Goal: Task Accomplishment & Management: Complete application form

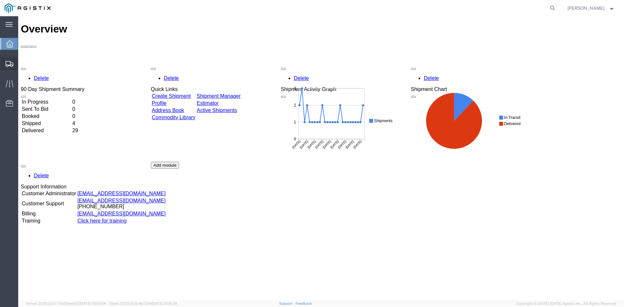
click at [0, 0] on span "Create Shipment" at bounding box center [0, 0] width 0 height 0
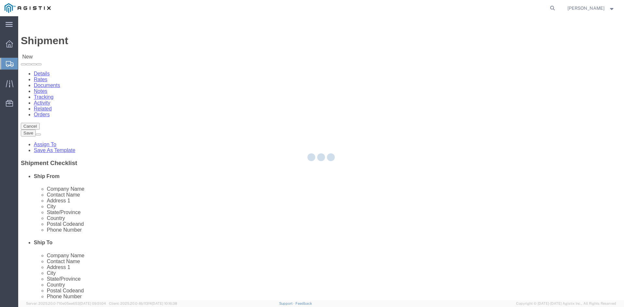
select select
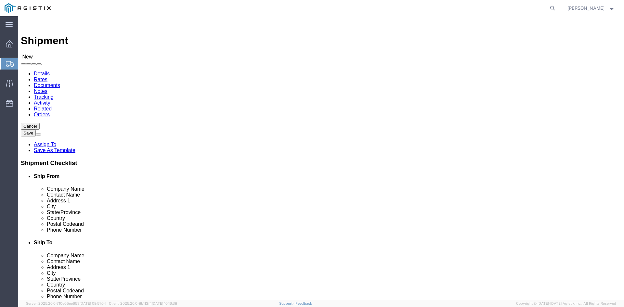
click select "Select Brooks Ekstrom - Brooks Utility Products PG&E"
select select "9596"
click select "Select Brooks Ekstrom - Brooks Utility Products PG&E"
select select
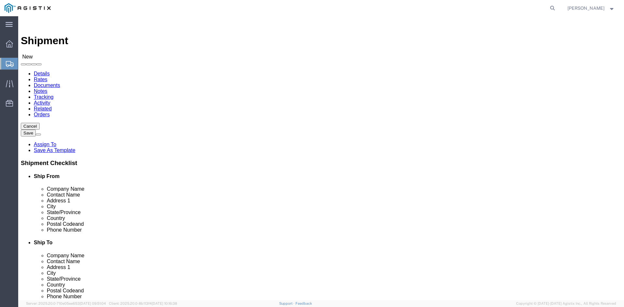
click select "Select All Others Fremont DC Fresno DC Wheatland DC"
select select "19740"
click select "Select All Others Fremont DC Fresno DC Wheatland DC"
click input "text"
type input "pac"
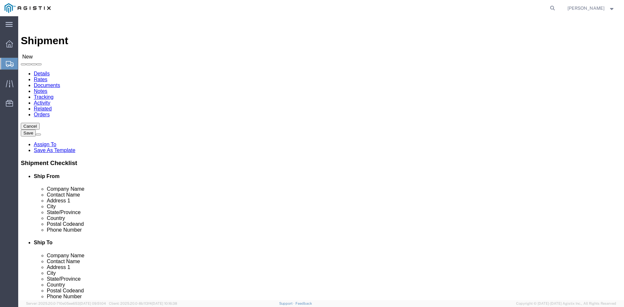
click p "- Pacific Gas & Electric - (Theresa Alverez) 42105 Boyce Rd., Freemont Material…"
select select "CA"
type input "Pacific Gas & Electric"
click input "text"
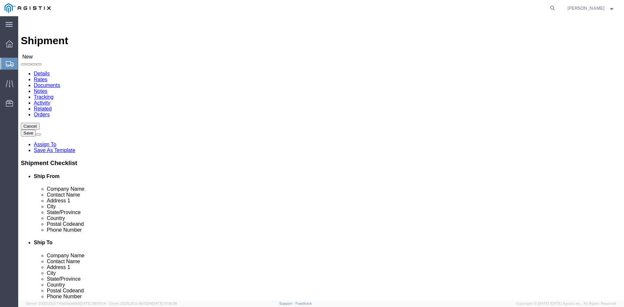
type input "b"
click p "- BUPG - (MARC LUCE) 43045 W 9 MILE, NOVI, MI, 48375, US , 9:00 AM - 4:00 PM"
select select "MI"
type input "BUPG"
click input "text"
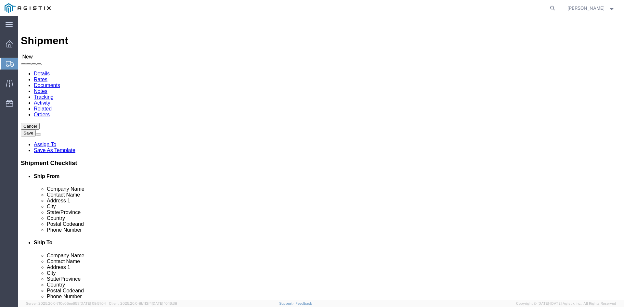
type input "M"
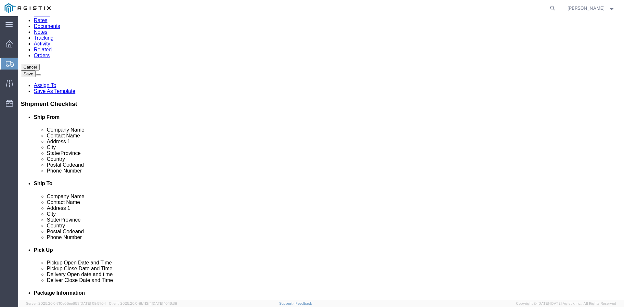
scroll to position [65, 0]
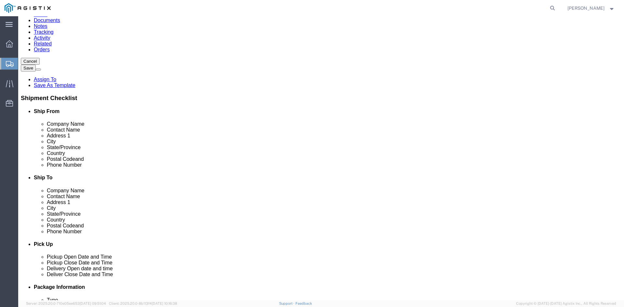
type input "CHRIS CATARINO"
drag, startPoint x: 110, startPoint y: 220, endPoint x: 122, endPoint y: 222, distance: 12.2
click input "text"
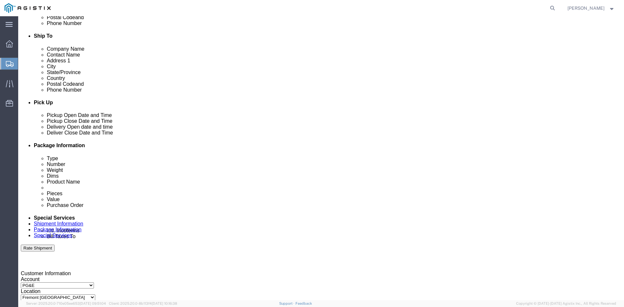
scroll to position [227, 0]
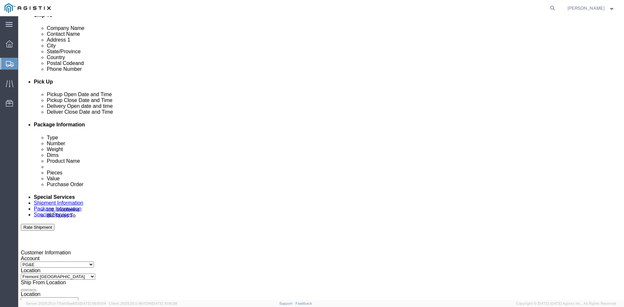
type input "ccatarino@brooksupg.com"
click div "Oct 01 2025 9:00 AM"
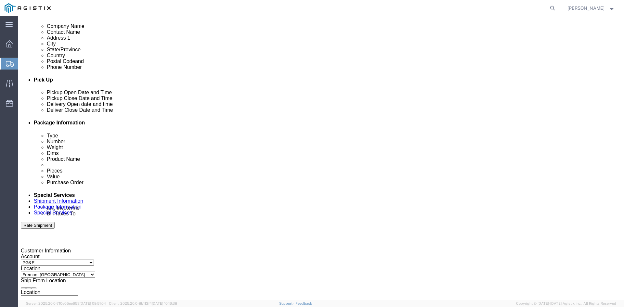
click button "Apply"
click div "Oct 01 2025 4:00 PM"
type input "3:00 PM"
click button "Apply"
click div
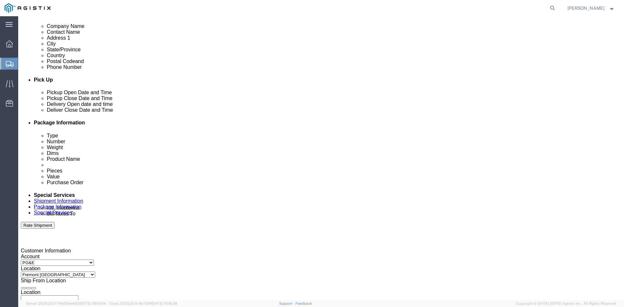
click button "Apply"
click div
click button "Apply"
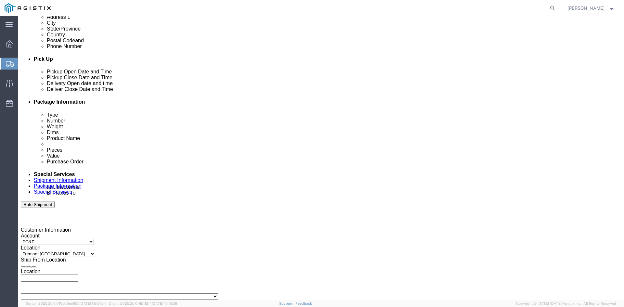
scroll to position [262, 0]
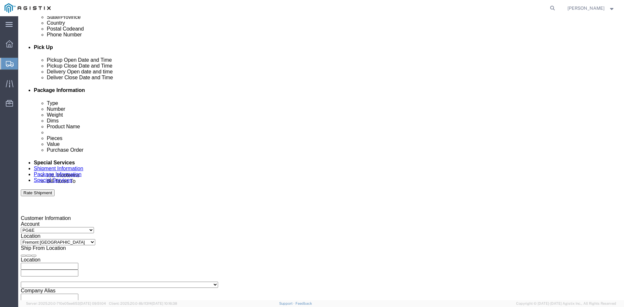
click input "text"
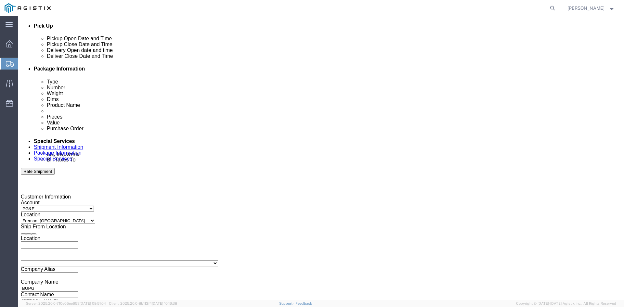
scroll to position [327, 0]
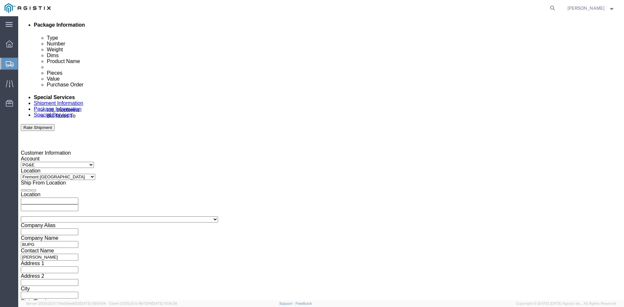
type input "3501417247"
click button "Continue"
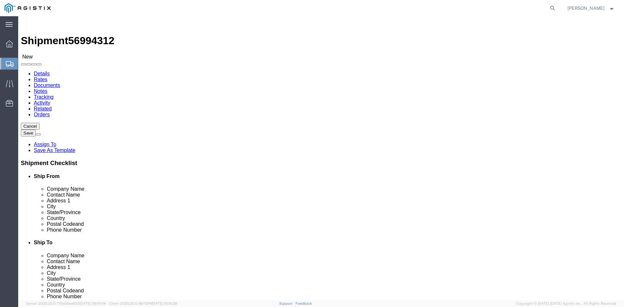
click select "Select Bulk Bundle(s) Cardboard Box(es) Carton(s) Crate(s) Drum(s) (Fiberboard)…"
select select "PSNS"
click select "Select Bulk Bundle(s) Cardboard Box(es) Carton(s) Crate(s) Drum(s) (Fiberboard)…"
click input "text"
type input "8"
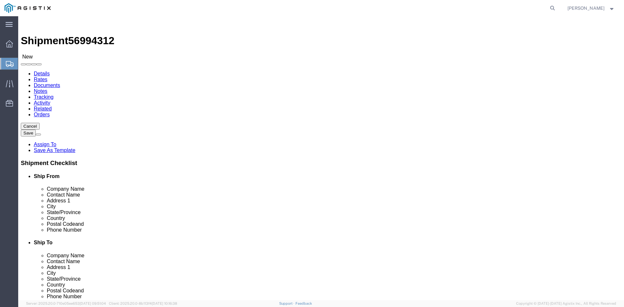
click input "text"
type input "42"
type input "27"
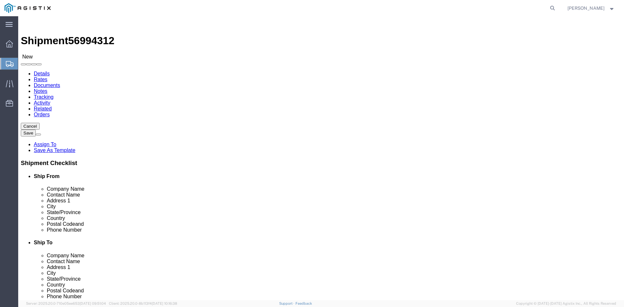
click input "0.00"
type input "385"
click link "Add Content"
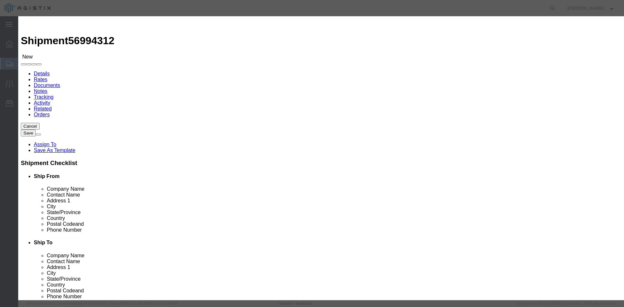
click input "text"
type input "switches"
click input "0"
type input "118"
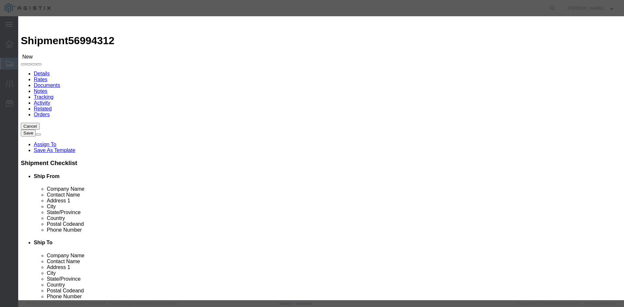
click input "text"
type input "15000"
click select "Select 50 55 60 65 70 85 92.5 100 125 175 250 300 400"
select select "85"
click select "Select 50 55 60 65 70 85 92.5 100 125 175 250 300 400"
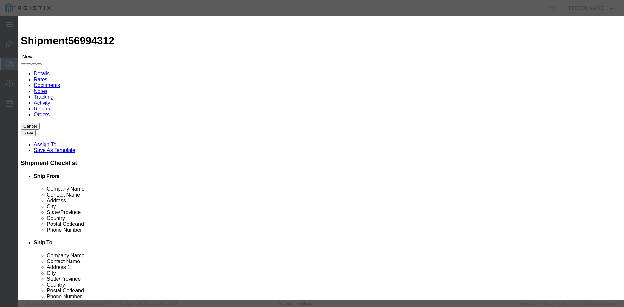
click button "Save & Close"
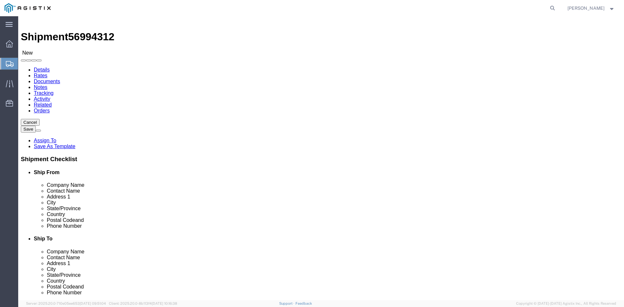
scroll to position [7, 0]
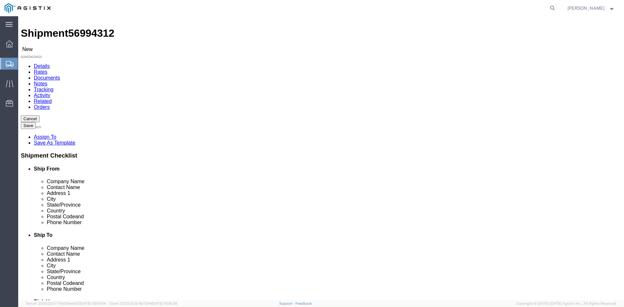
click button "Rate Shipment"
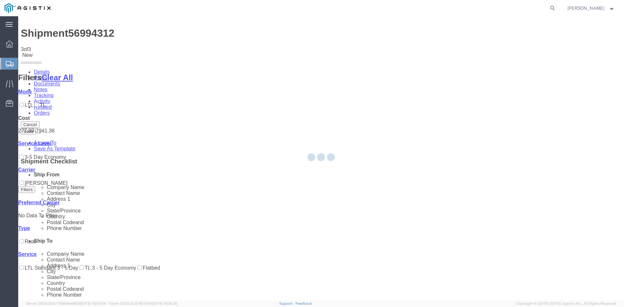
scroll to position [0, 0]
